Goal: Information Seeking & Learning: Learn about a topic

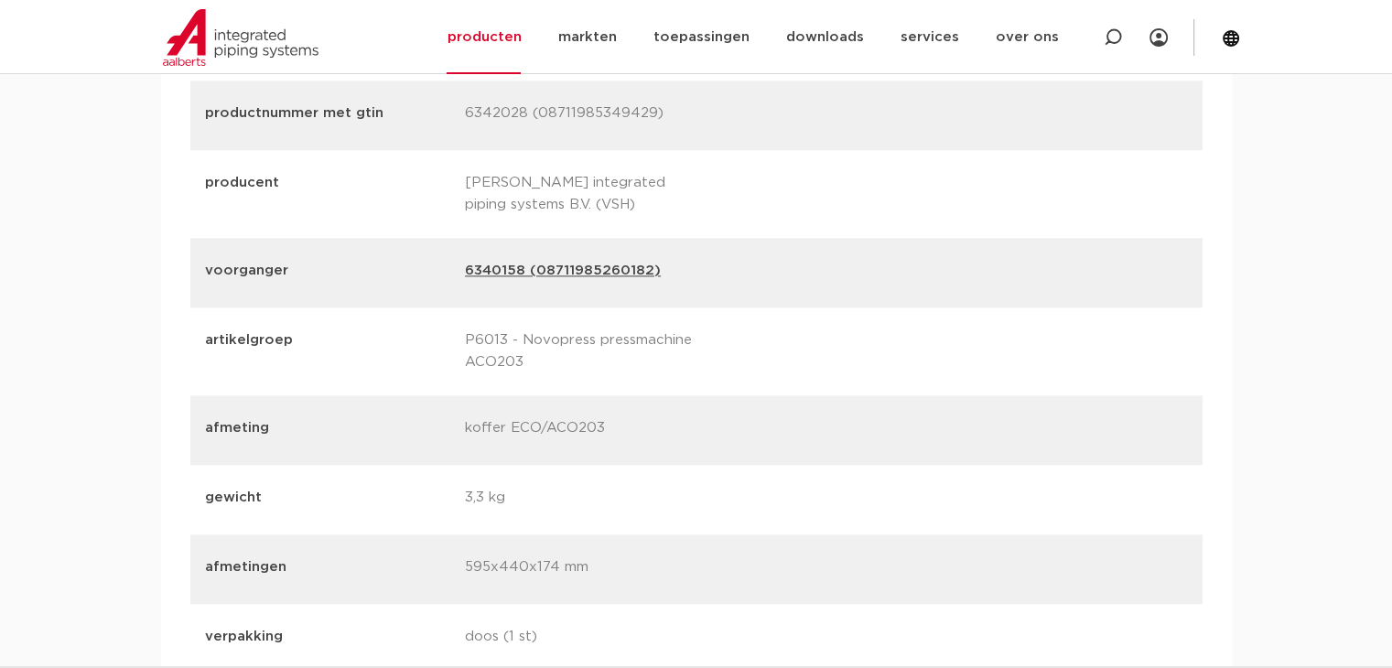
scroll to position [2229, 0]
click at [506, 279] on link "6340158 (08711985260182)" at bounding box center [563, 276] width 196 height 26
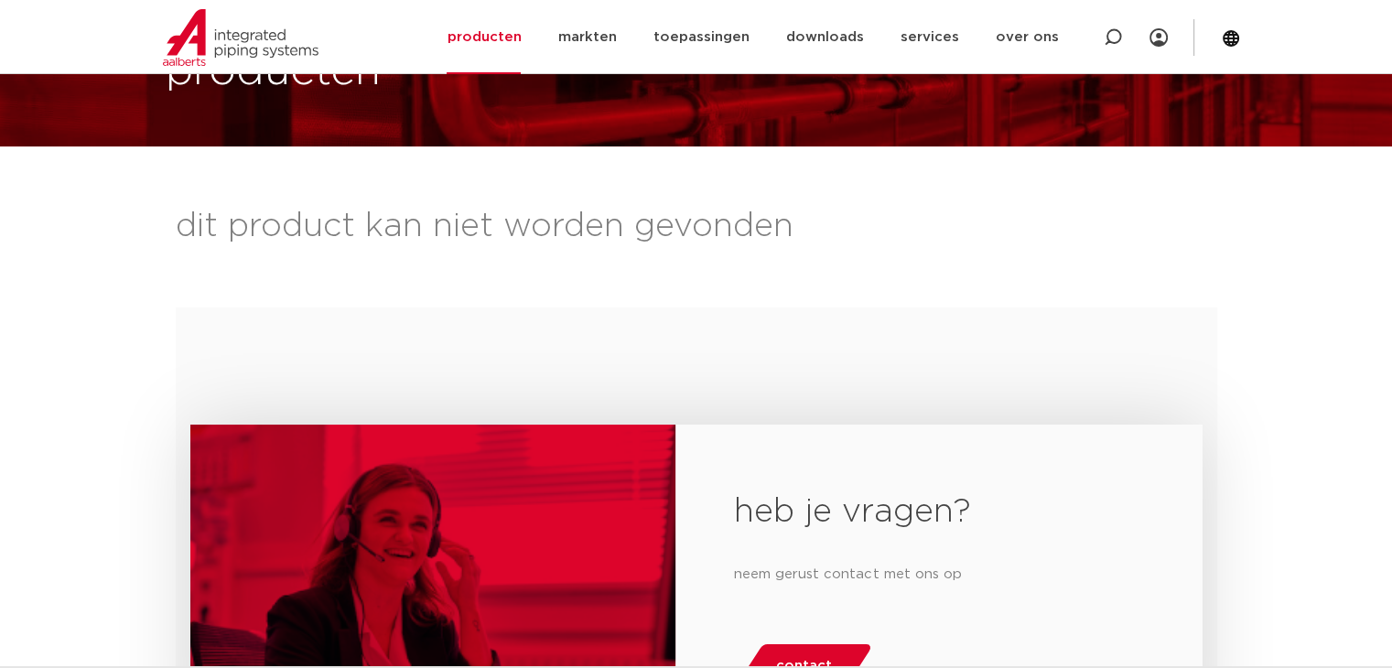
scroll to position [145, 0]
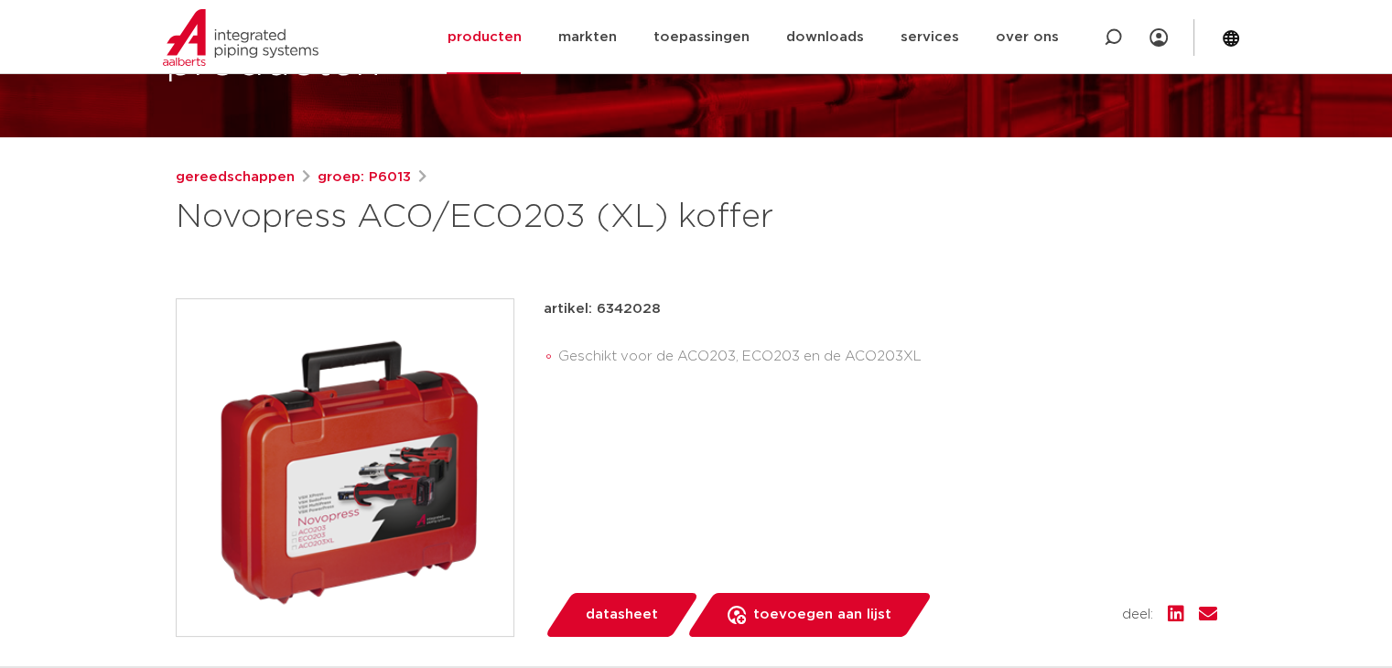
scroll to position [159, 0]
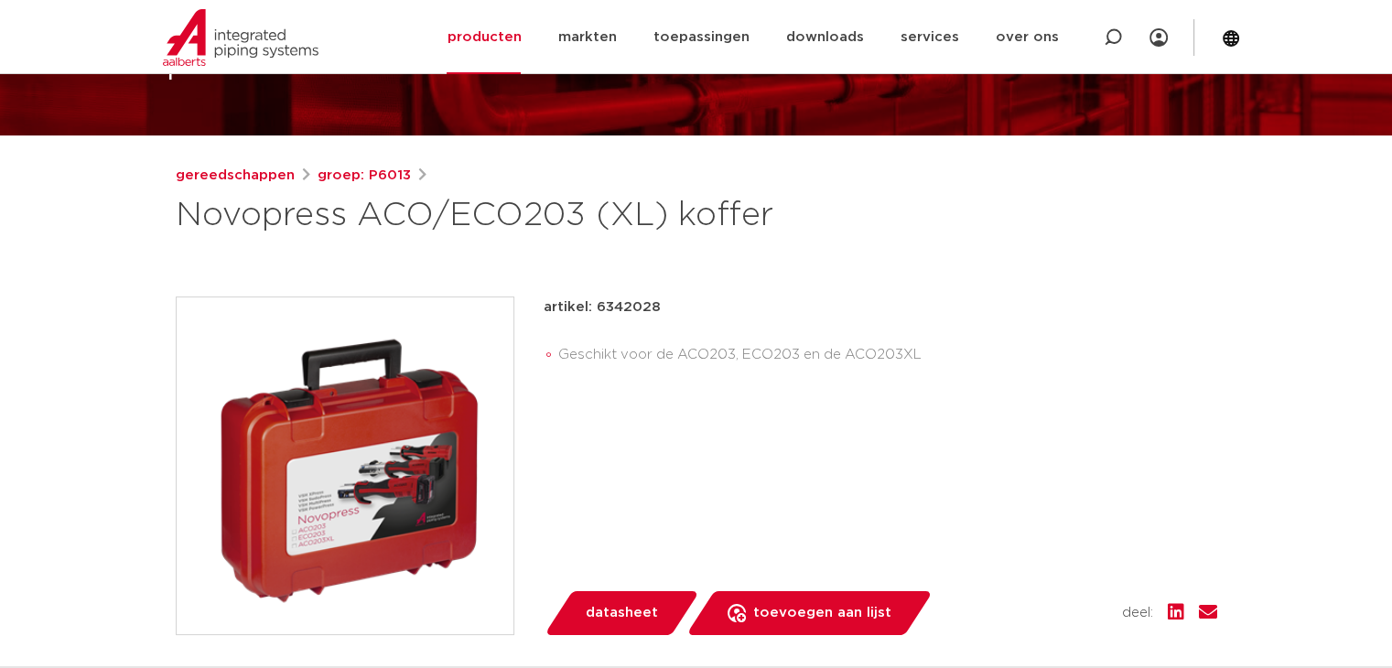
drag, startPoint x: 662, startPoint y: 221, endPoint x: 147, endPoint y: 227, distance: 514.5
copy h1 "Novopress ACO/ECO203 (XL)"
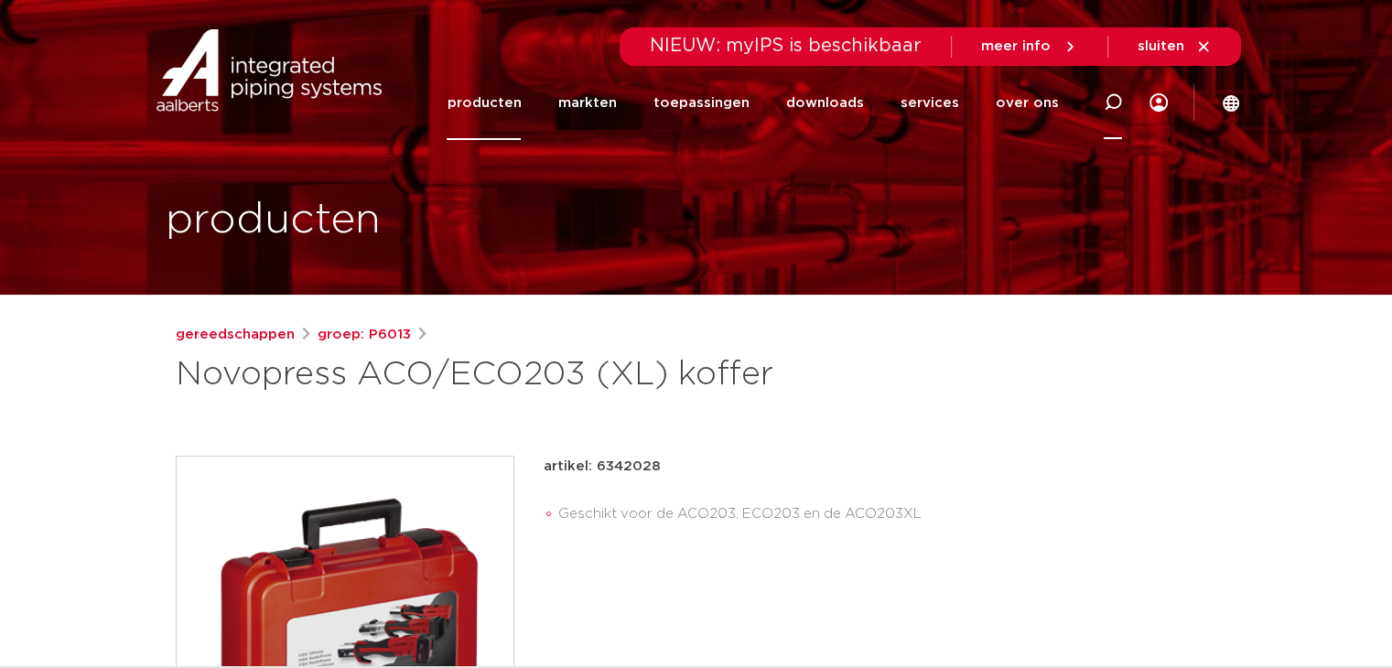
click at [1110, 114] on div at bounding box center [1113, 102] width 18 height 74
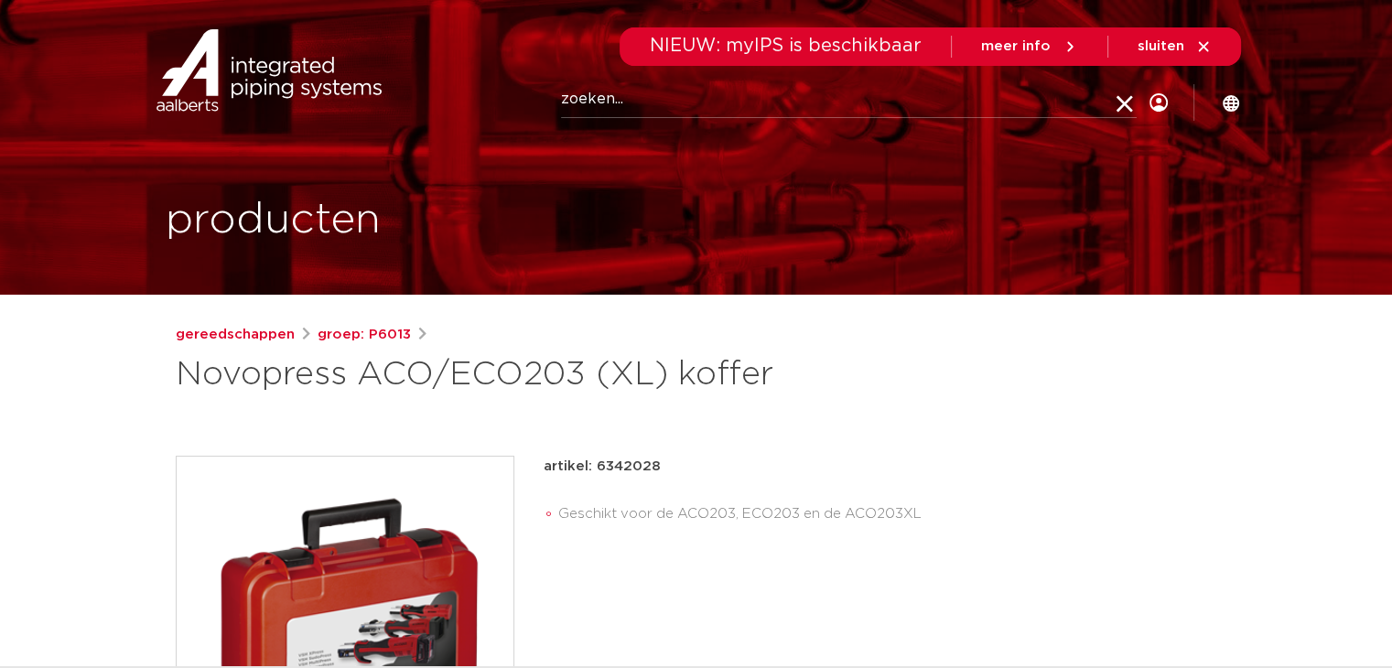
click at [1111, 114] on icon at bounding box center [1124, 105] width 26 height 26
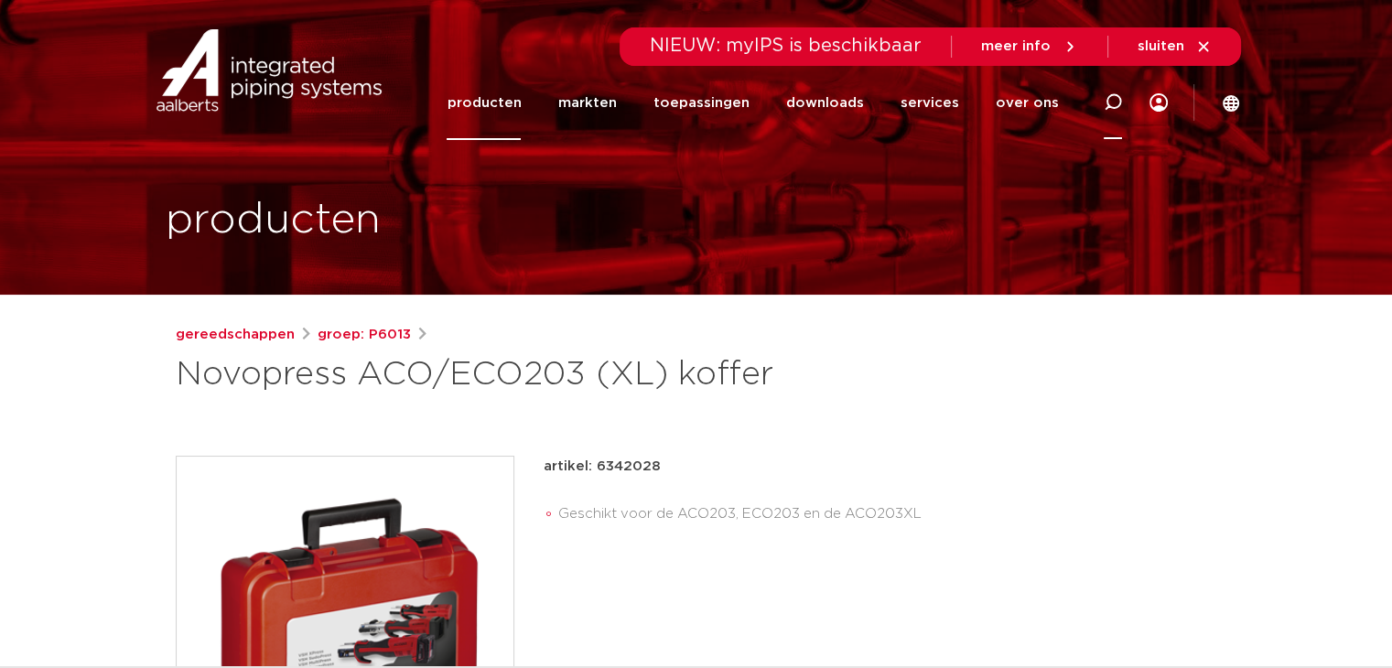
click at [1112, 113] on div at bounding box center [1113, 102] width 18 height 74
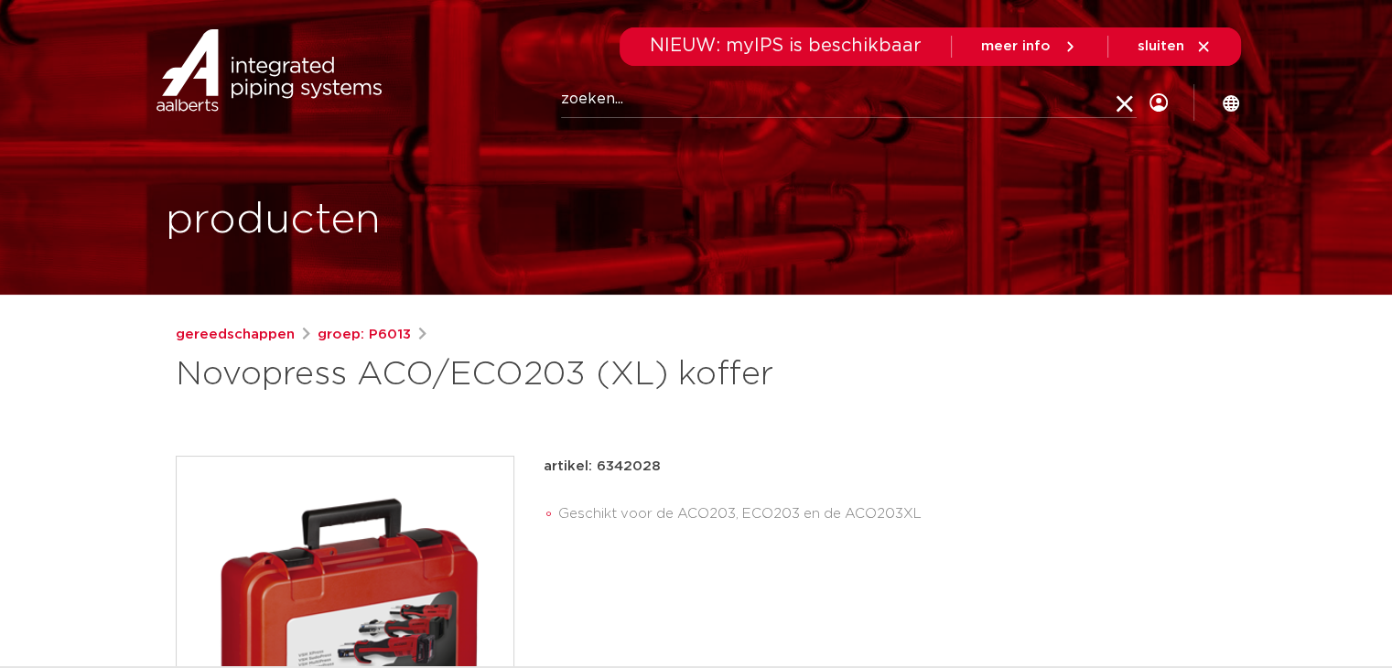
paste input "Novopress ACO/ECO203 (XL)"
type input "Novopress ACO/ECO203 (XL)"
click button "Zoeken" at bounding box center [0, 0] width 0 height 0
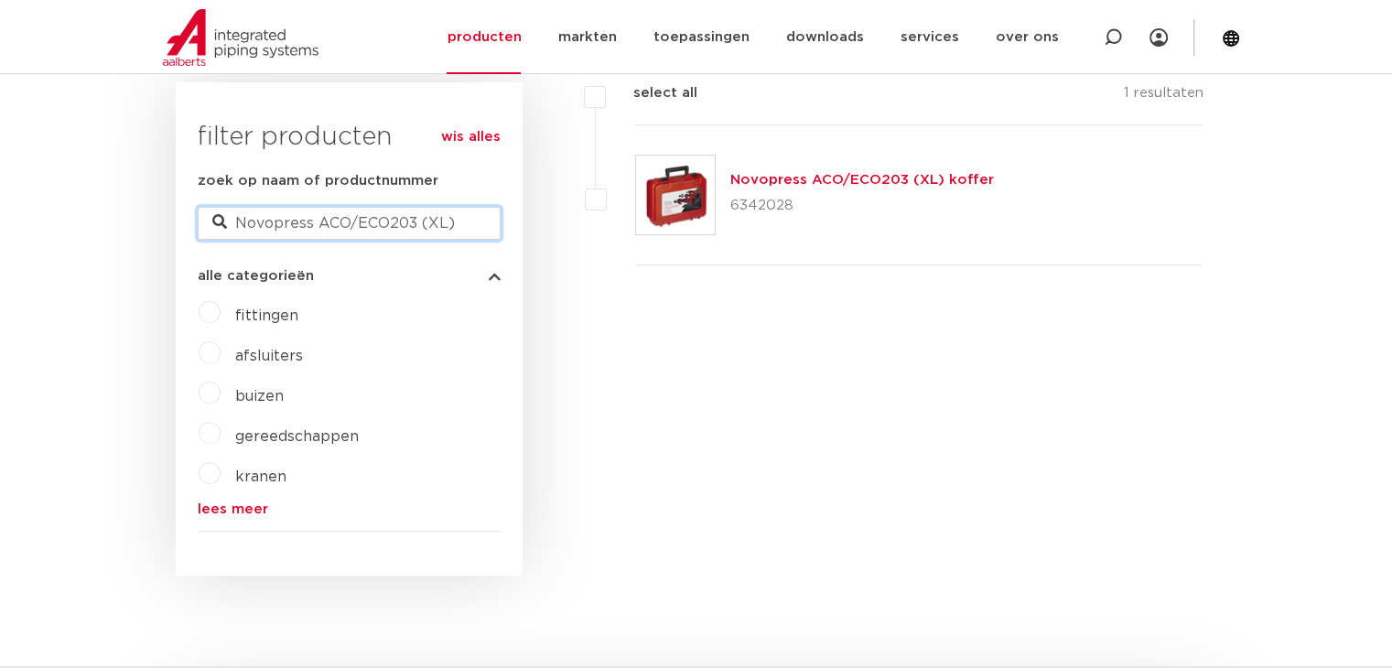
click at [472, 220] on input "Novopress ACO/ECO203 (XL)" at bounding box center [349, 223] width 303 height 33
type input "Novopress ACO/ECO203"
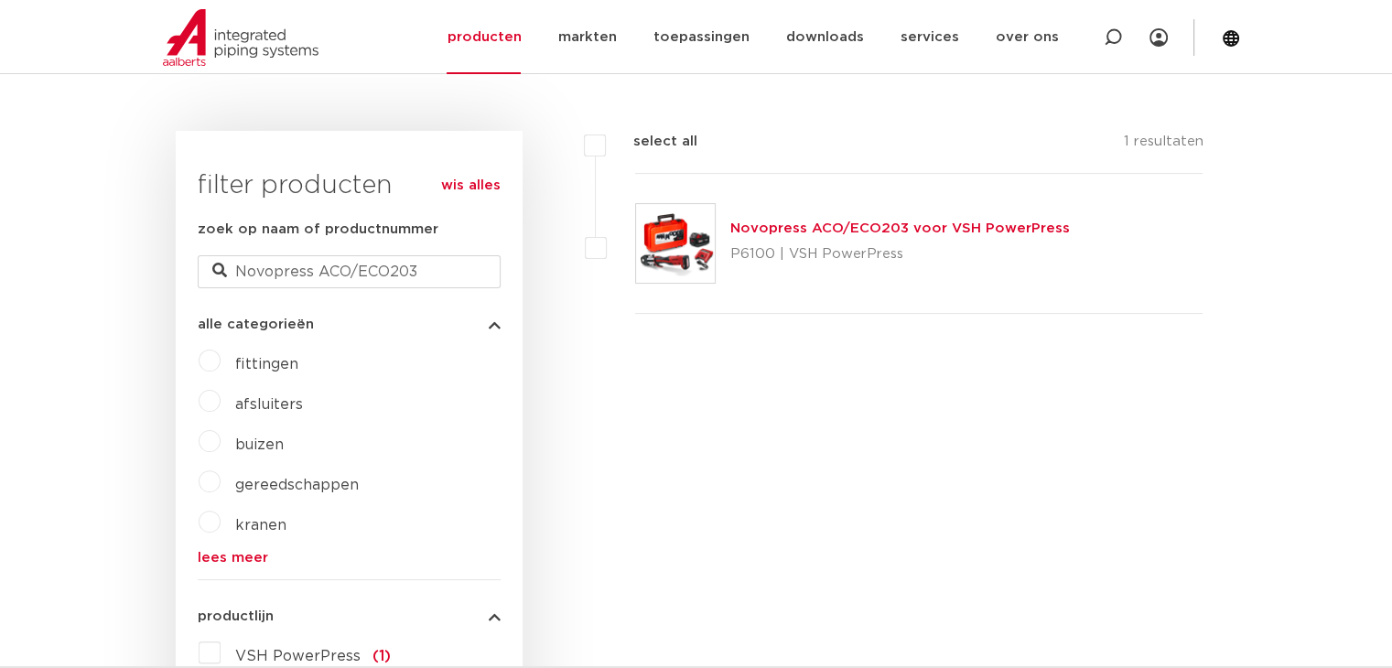
scroll to position [408, 0]
